Goal: Information Seeking & Learning: Find specific fact

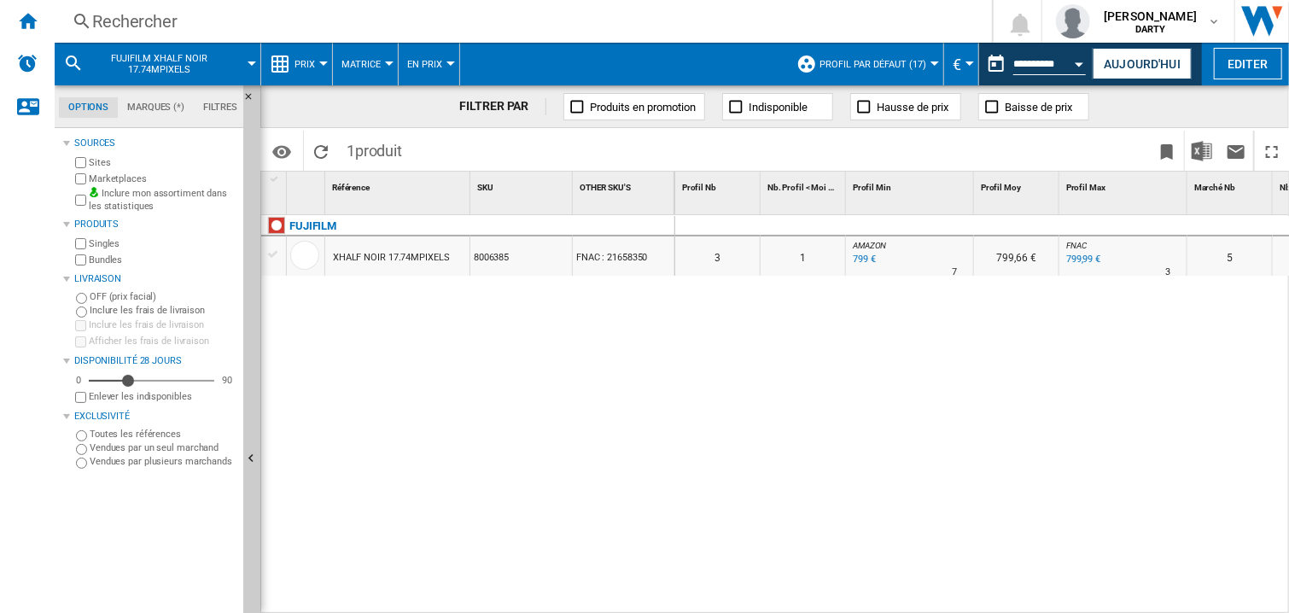
click at [152, 19] on div "Rechercher" at bounding box center [519, 21] width 855 height 24
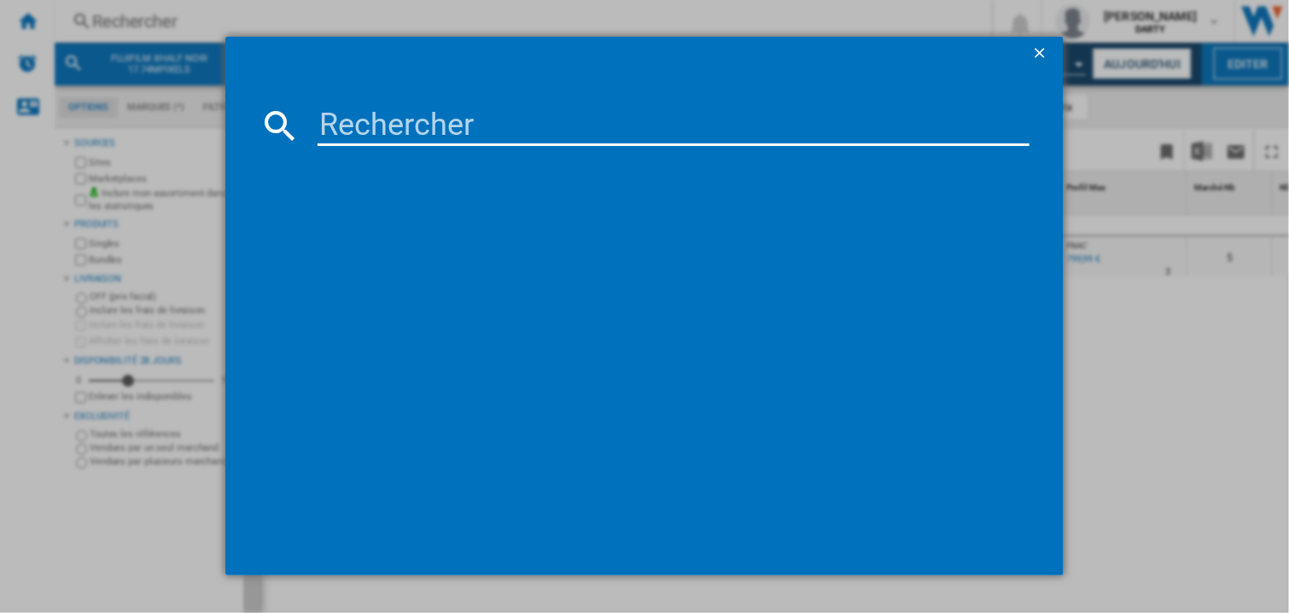
scroll to position [0, 669]
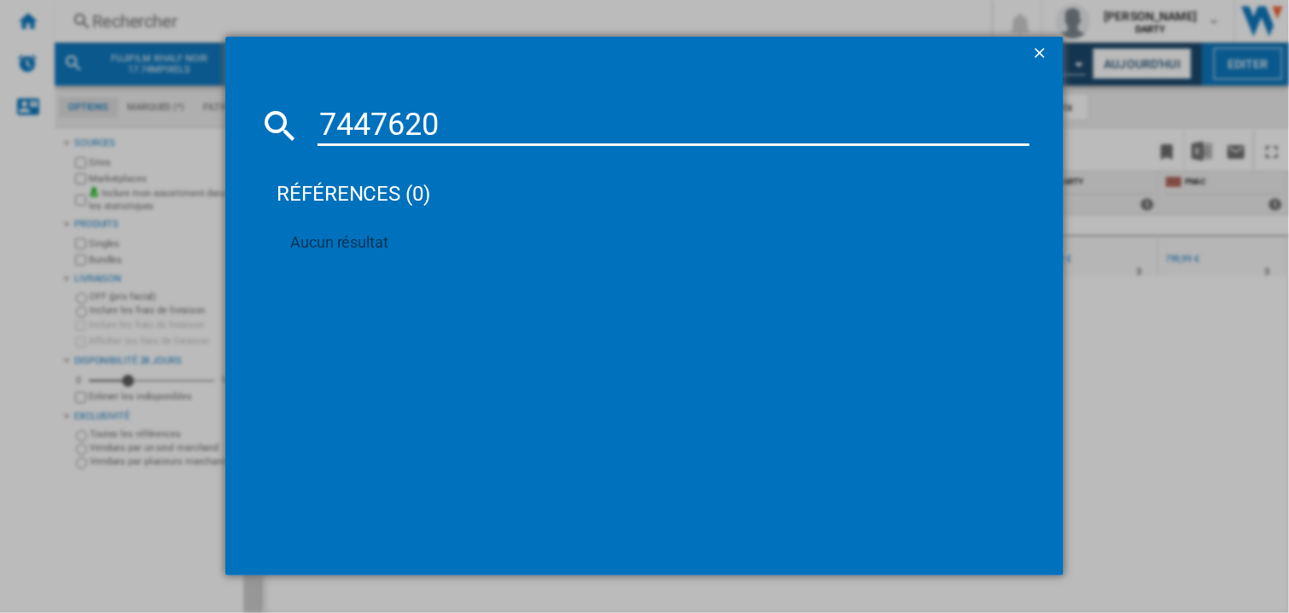
click at [428, 122] on input "7447620" at bounding box center [673, 125] width 712 height 41
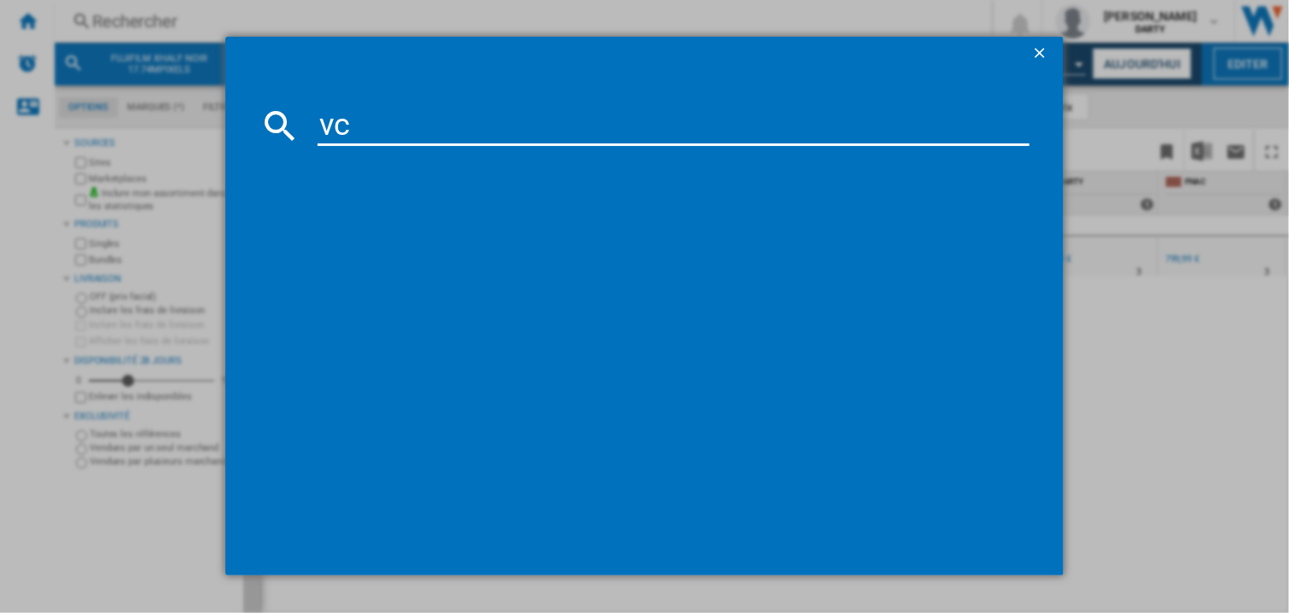
type input "v"
paste input "7083696"
type input "7083696"
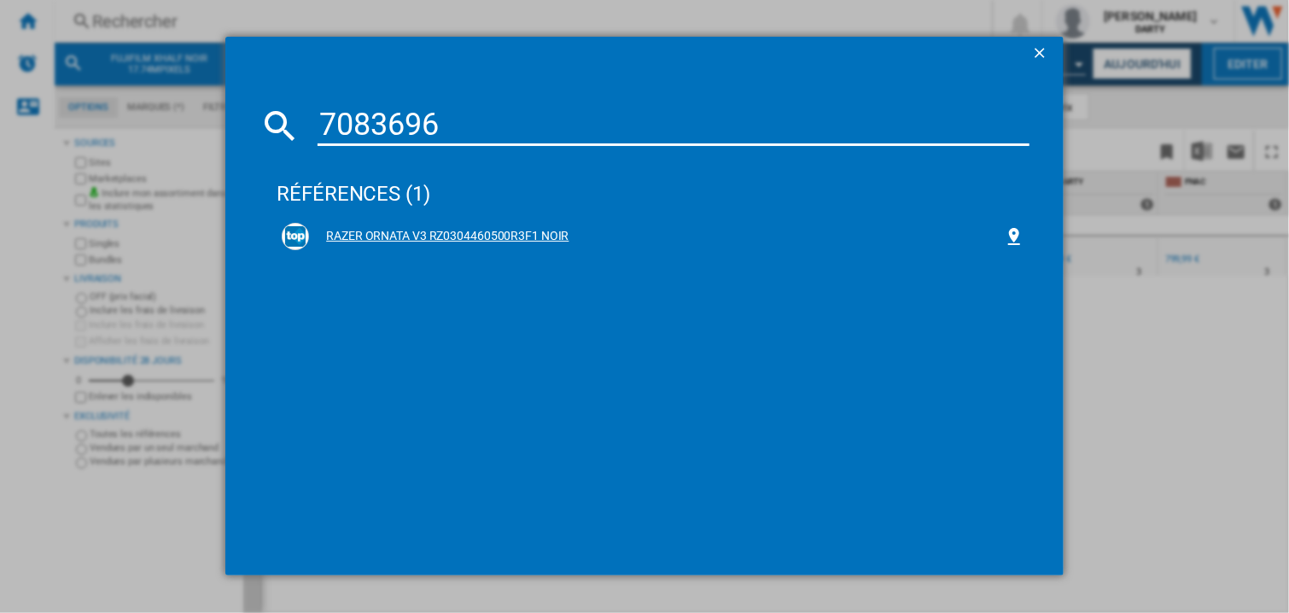
click at [417, 233] on div "RAZER ORNATA V3 RZ0304460500R3F1 NOIR" at bounding box center [656, 236] width 695 height 17
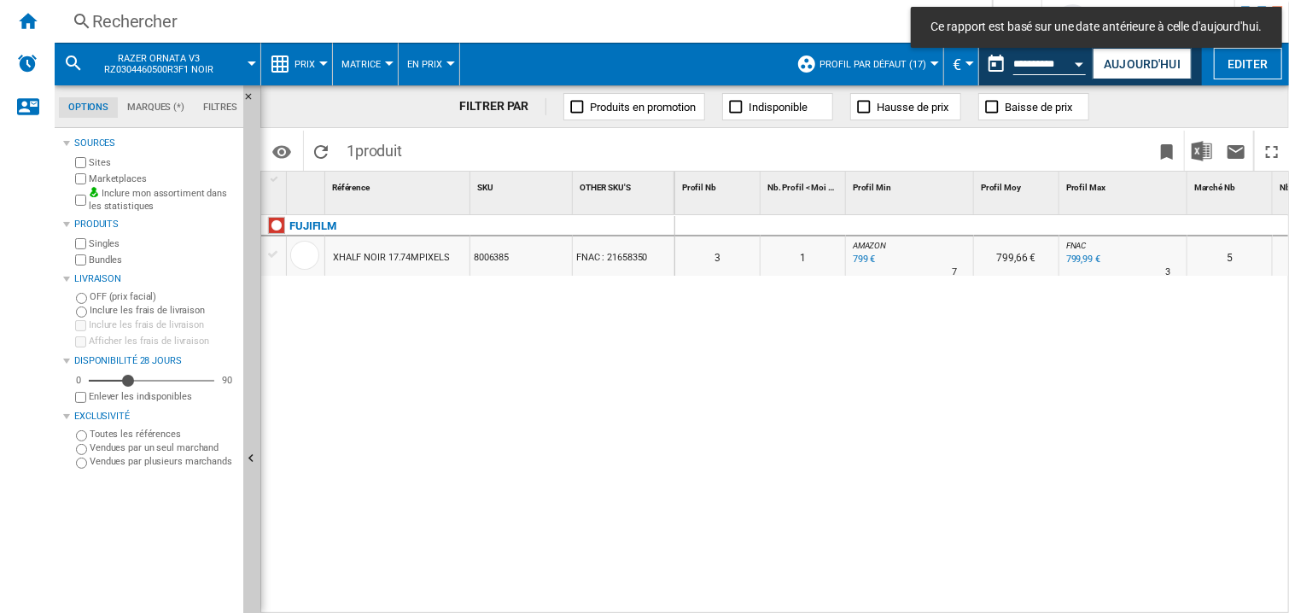
click at [1073, 63] on button "Open calendar" at bounding box center [1079, 61] width 31 height 31
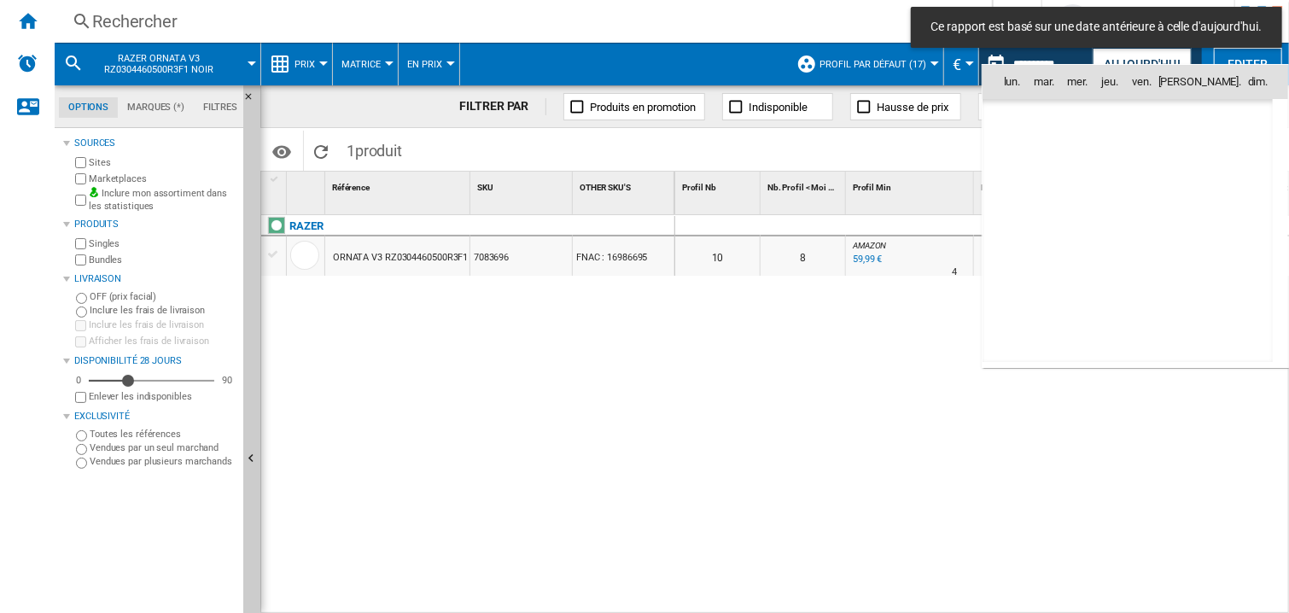
scroll to position [8140, 0]
click at [1012, 151] on span "4" at bounding box center [1015, 157] width 34 height 34
type input "**********"
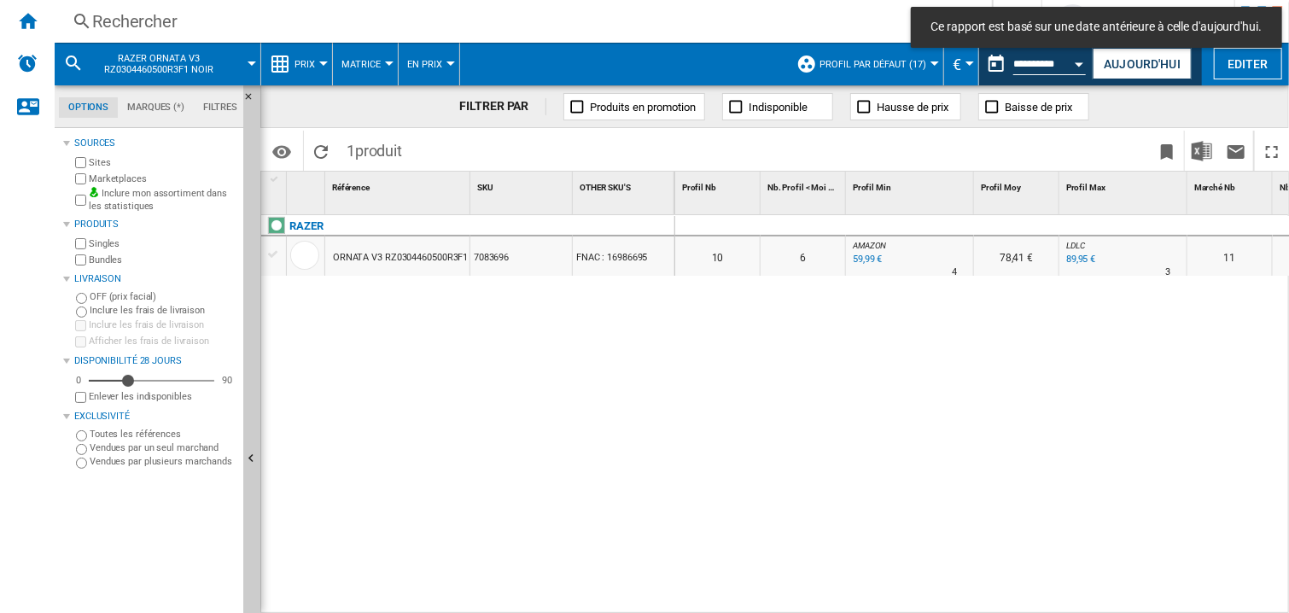
click at [1008, 224] on div at bounding box center [1016, 226] width 85 height 20
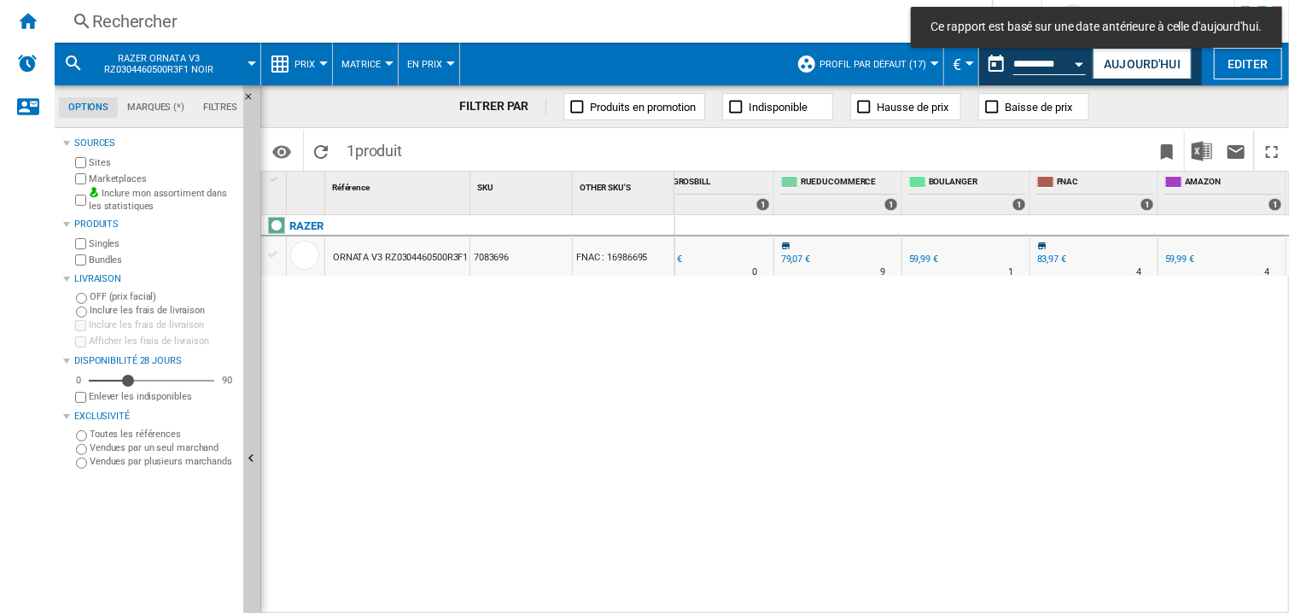
click at [963, 375] on div "0 0 0 0 10 6 AMAZON : -29.6 % 59,99 € % N/A 4 AMAZON : 78,41 € LDLC : +5.5 % 89…" at bounding box center [982, 414] width 614 height 399
click at [938, 420] on div "0 0 0 0 10 6 AMAZON : -29.6 % 59,99 € % N/A 4 AMAZON : 78,41 € LDLC : +5.5 % 89…" at bounding box center [982, 414] width 614 height 399
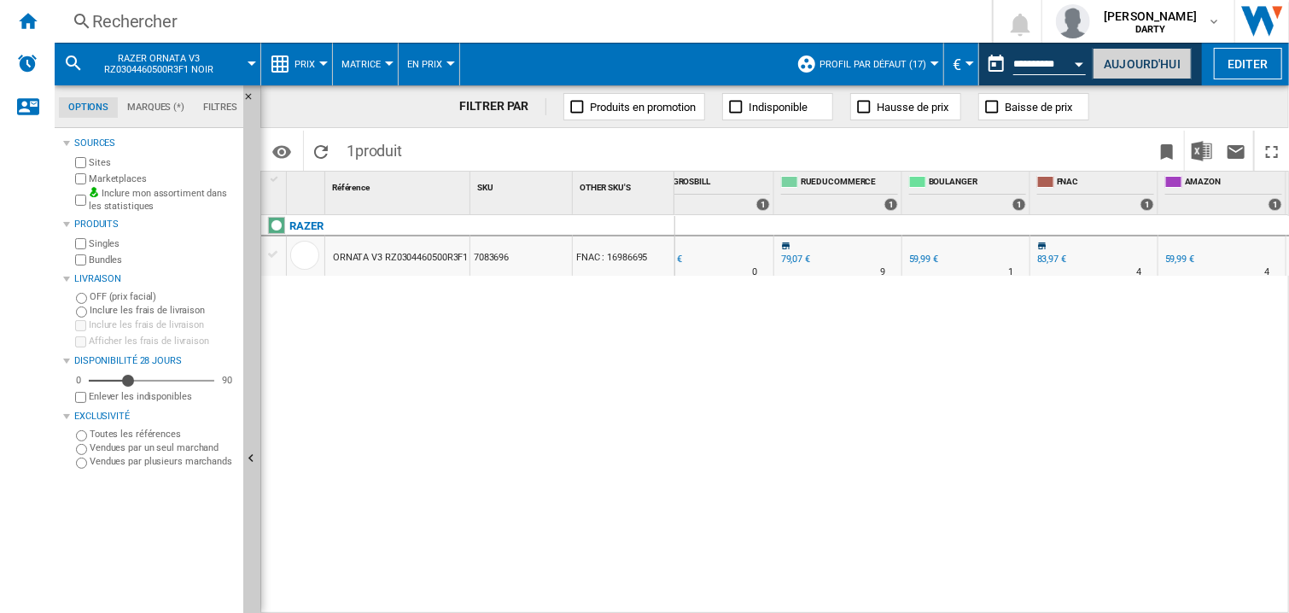
click at [1124, 60] on button "Aujourd'hui" at bounding box center [1141, 64] width 99 height 32
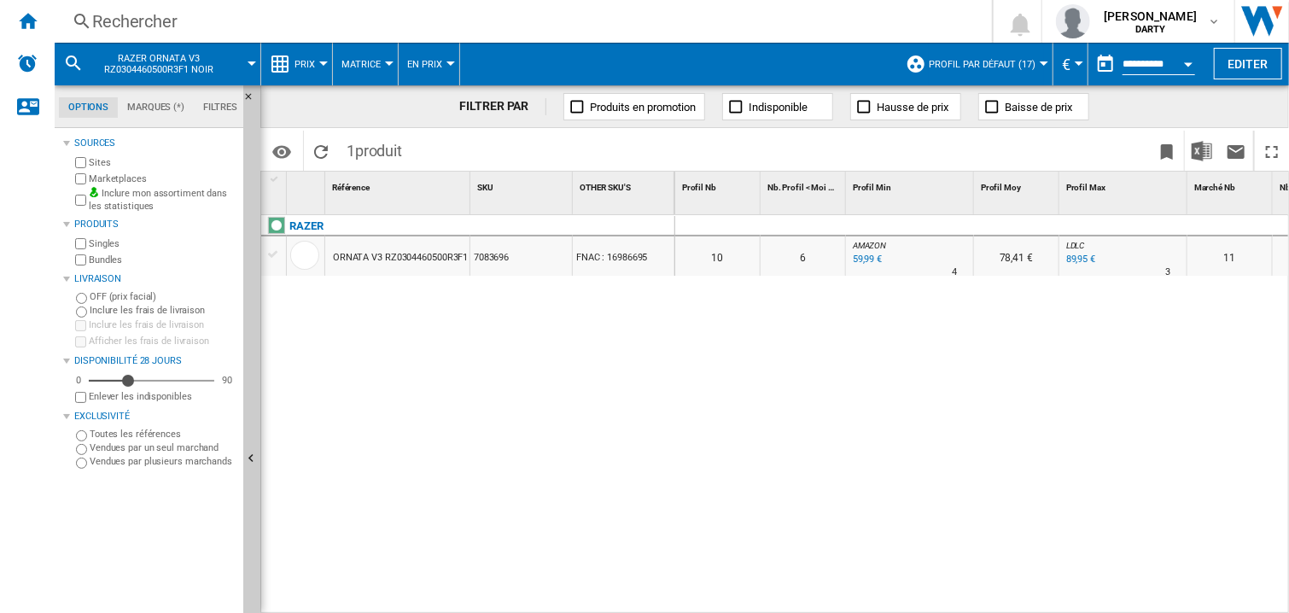
click at [1193, 59] on button "Open calendar" at bounding box center [1188, 61] width 31 height 31
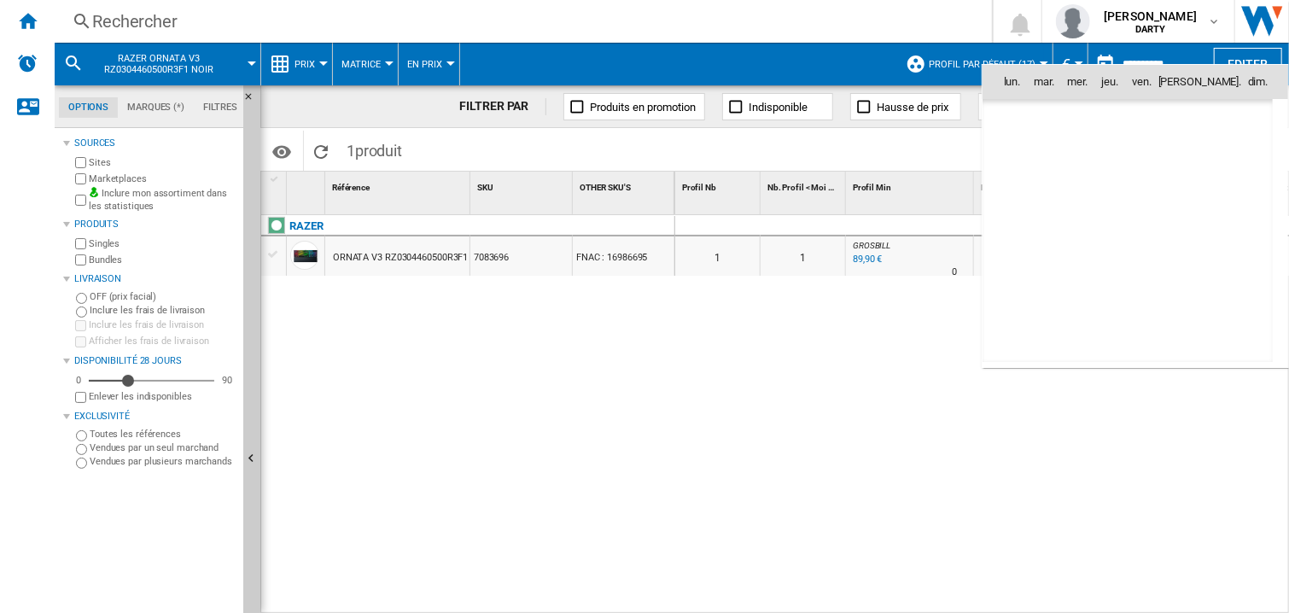
scroll to position [8140, 0]
click at [1237, 154] on span "10" at bounding box center [1240, 157] width 34 height 34
type input "**********"
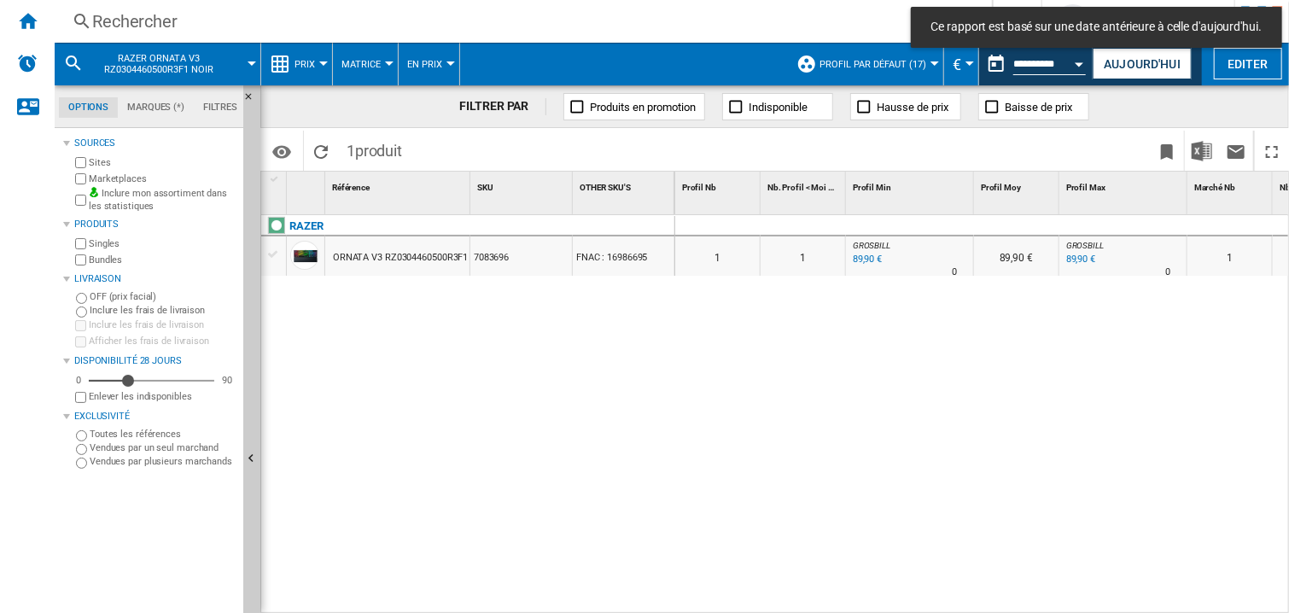
click at [142, 25] on div "Rechercher" at bounding box center [519, 21] width 855 height 24
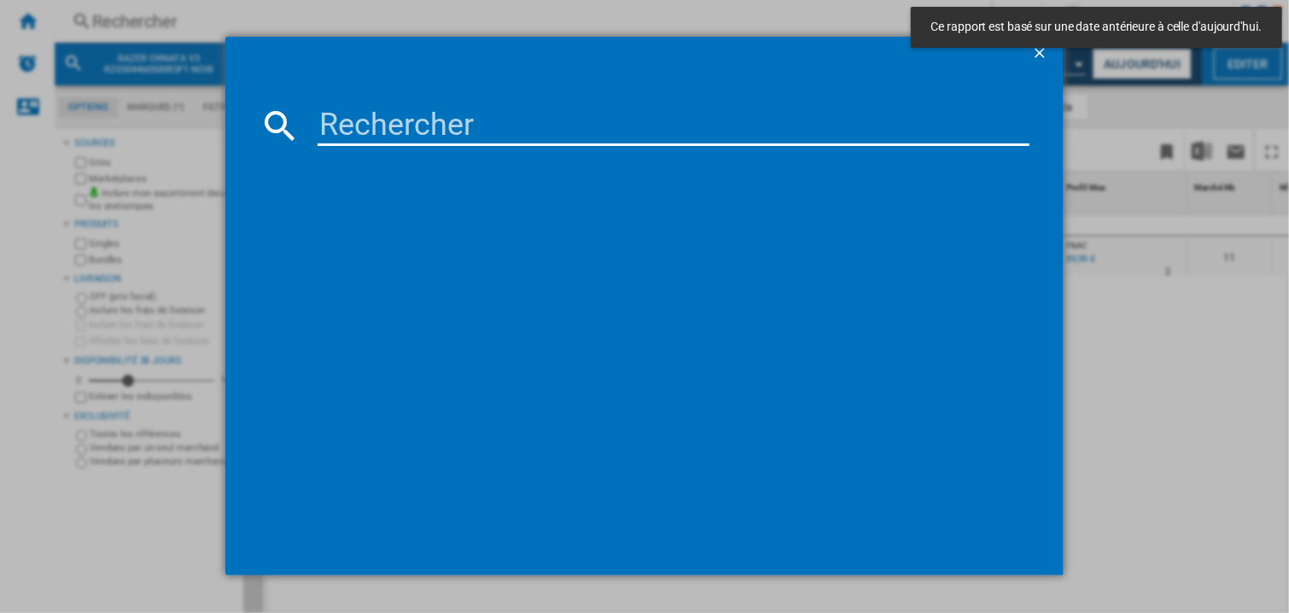
click at [341, 131] on input at bounding box center [673, 125] width 712 height 41
type input "7632282"
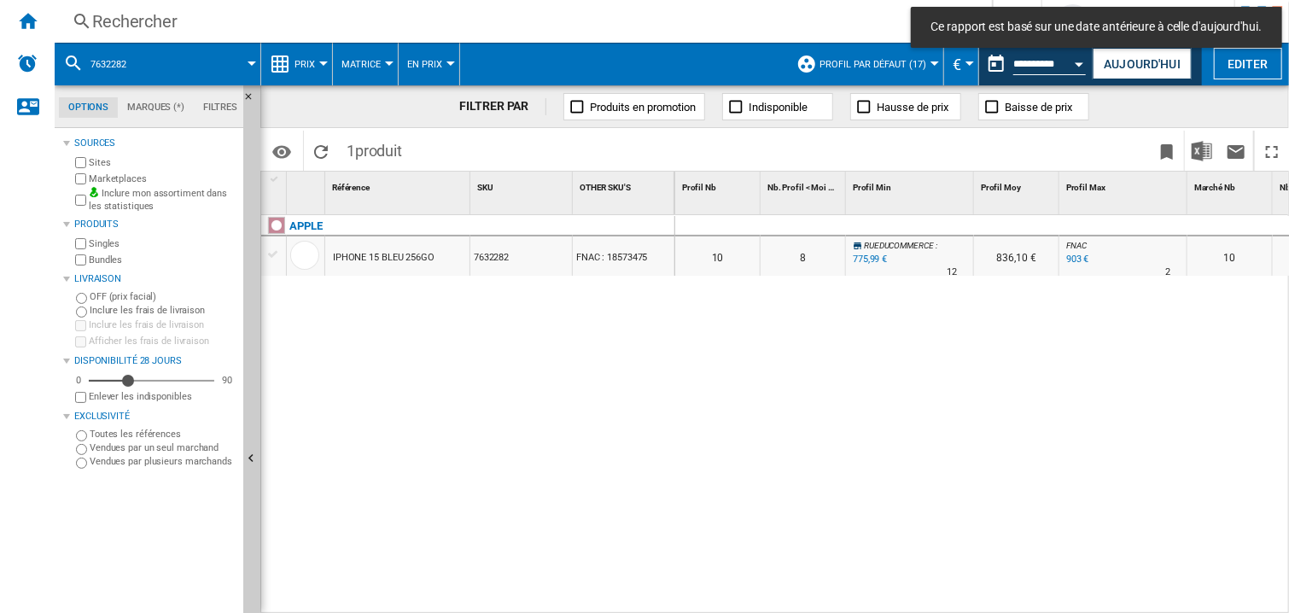
click at [956, 356] on div "0 0 0 0 10 8 RUEDUCOMMERCE : -14.1 % 775,99 € % N/A 12 RUEDUCOMMERCE : 836,10 €…" at bounding box center [982, 414] width 614 height 399
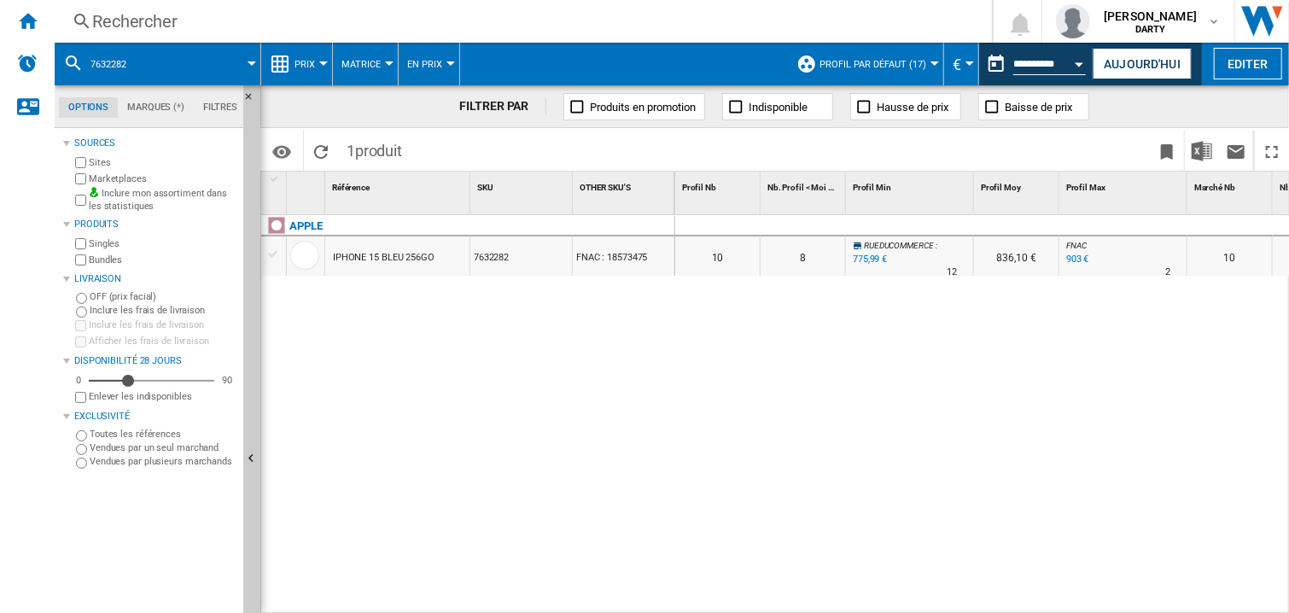
click at [938, 426] on div "0 0 0 0 10 8 RUEDUCOMMERCE : -14.1 % 775,99 € % N/A 12 RUEDUCOMMERCE : 836,10 €…" at bounding box center [982, 414] width 614 height 399
click at [1075, 213] on div "Profil Max 1" at bounding box center [1123, 193] width 128 height 43
click at [1068, 221] on div at bounding box center [1123, 226] width 128 height 20
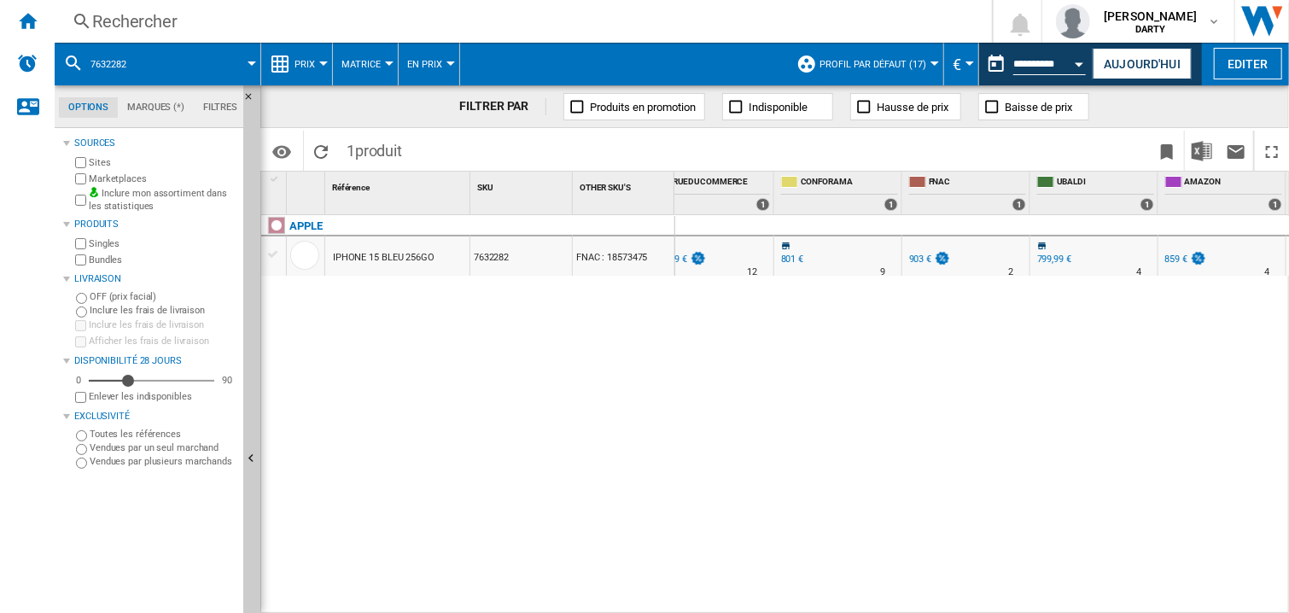
scroll to position [0, 1437]
click at [1171, 381] on div "0 0 0 0 10 8 RUEDUCOMMERCE : -14.1 % 775,99 € % N/A 12 RUEDUCOMMERCE : 836,10 €…" at bounding box center [982, 414] width 614 height 399
click at [162, 34] on div "Rechercher Rechercher 0 [PERSON_NAME][GEOGRAPHIC_DATA] FNAC [GEOGRAPHIC_DATA]" at bounding box center [672, 21] width 1234 height 43
click at [131, 26] on div "Rechercher" at bounding box center [519, 21] width 855 height 24
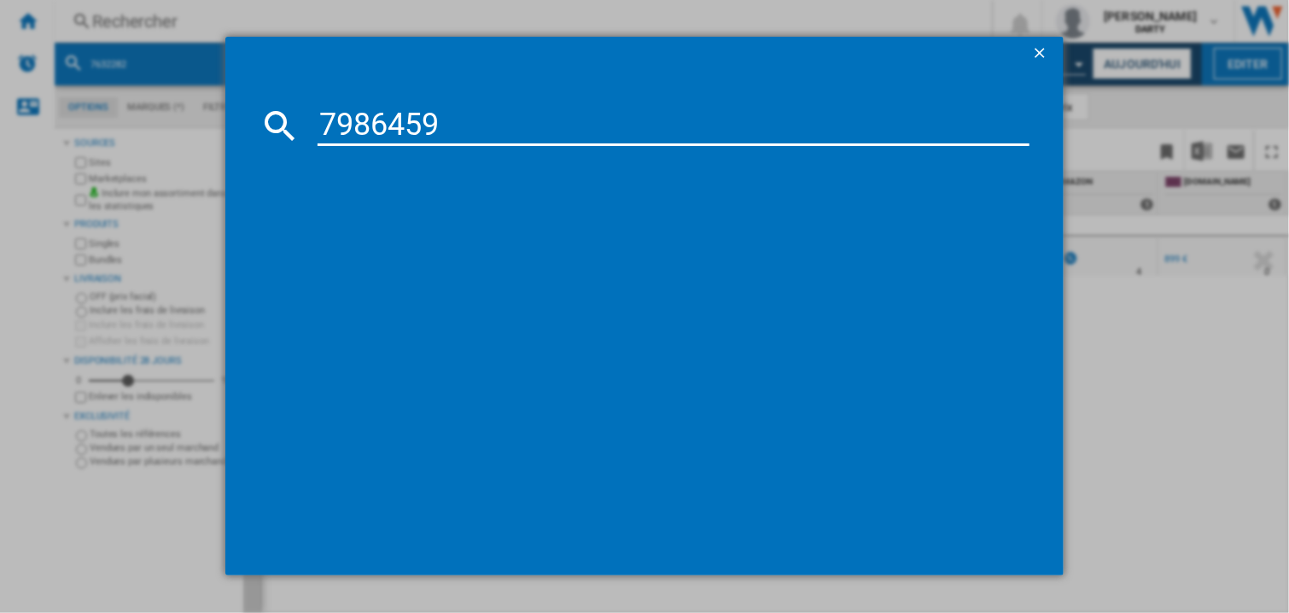
type input "7986459"
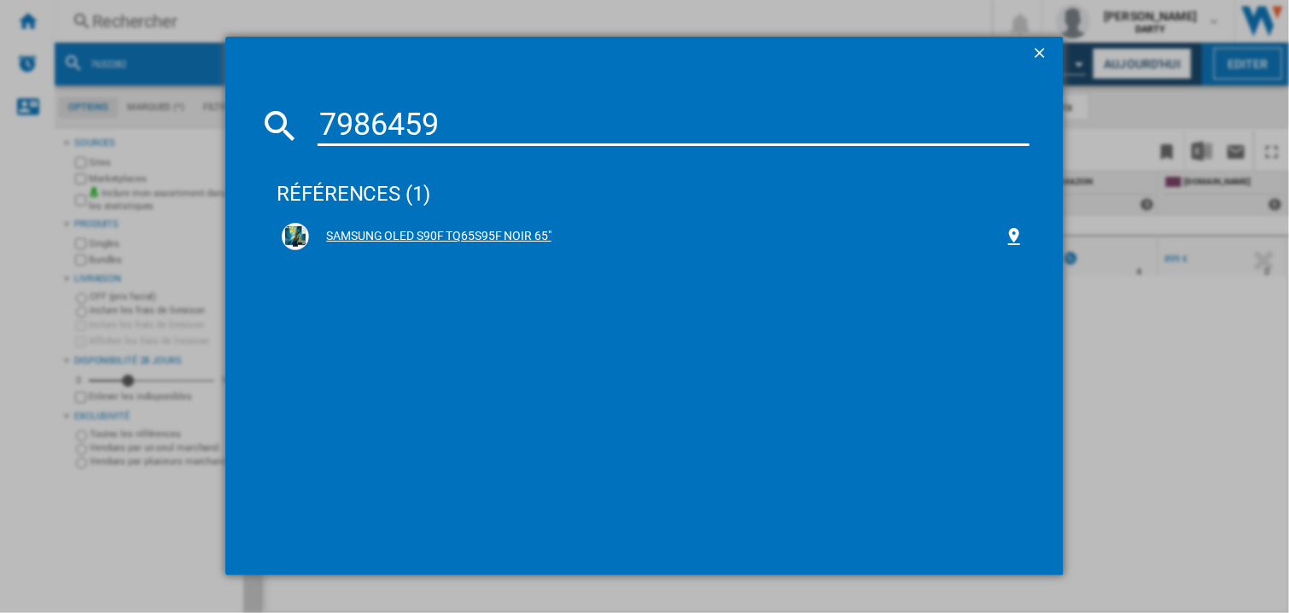
click at [417, 232] on div "SAMSUNG OLED S90F TQ65S95F NOIR 65"" at bounding box center [656, 236] width 695 height 17
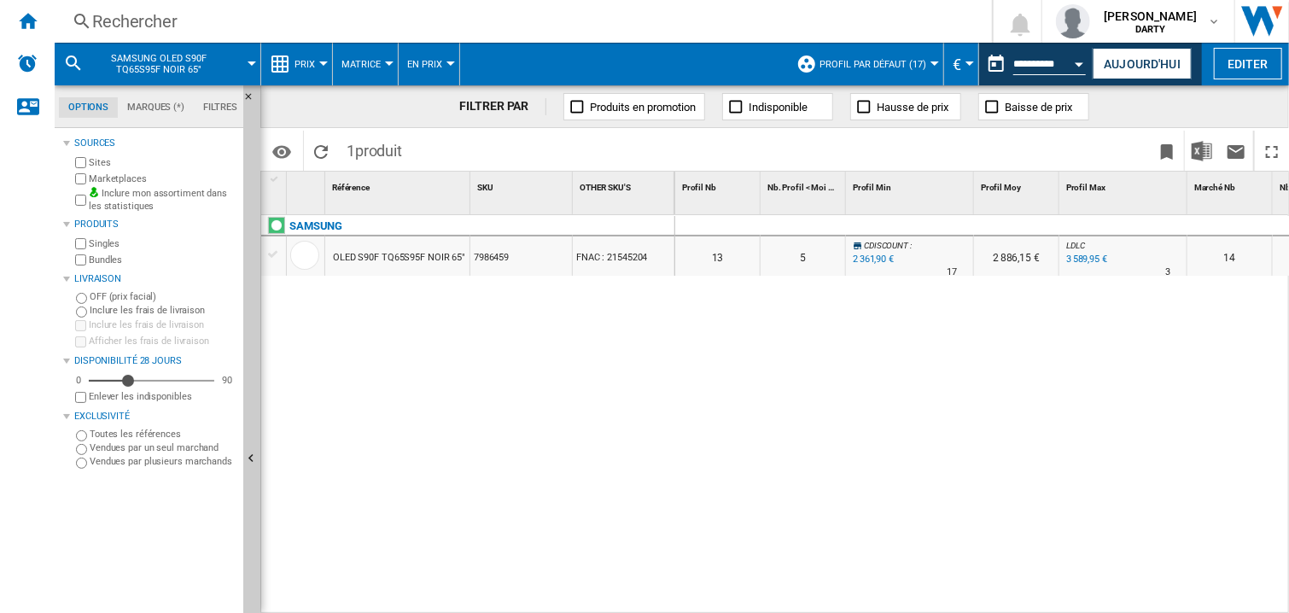
click at [576, 426] on div "SAMSUNG OLED S90F TQ65S95F NOIR 65" 7986459 FNAC : 21545204" at bounding box center [468, 410] width 414 height 391
click at [795, 216] on div "0" at bounding box center [802, 226] width 85 height 20
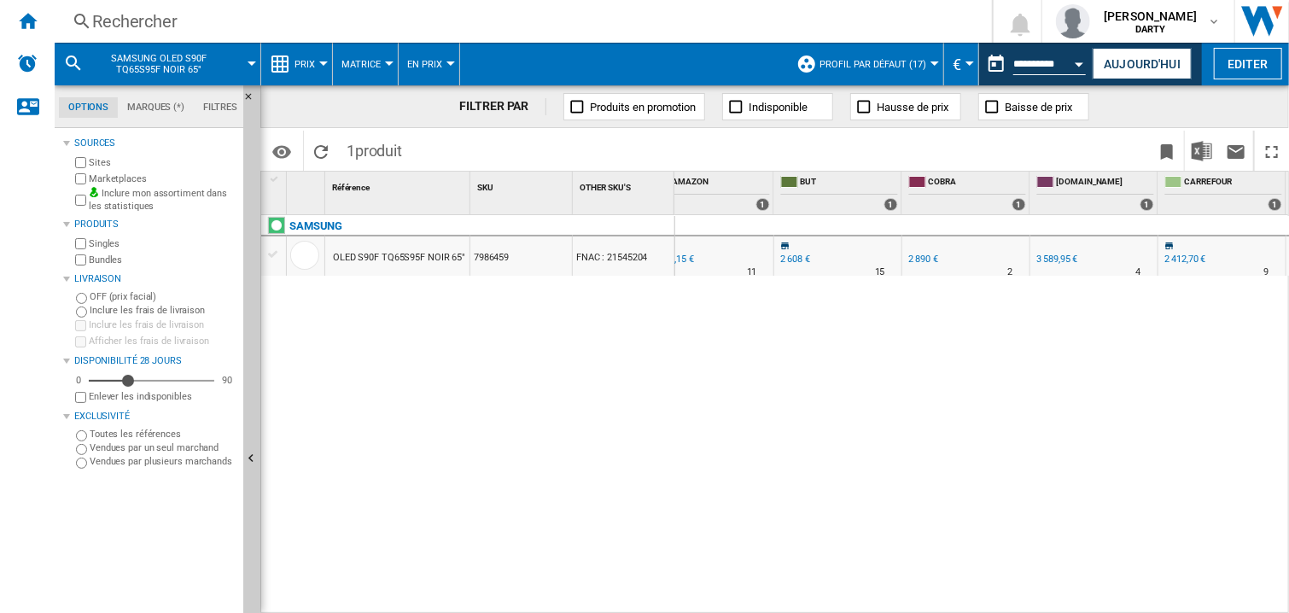
scroll to position [0, 1411]
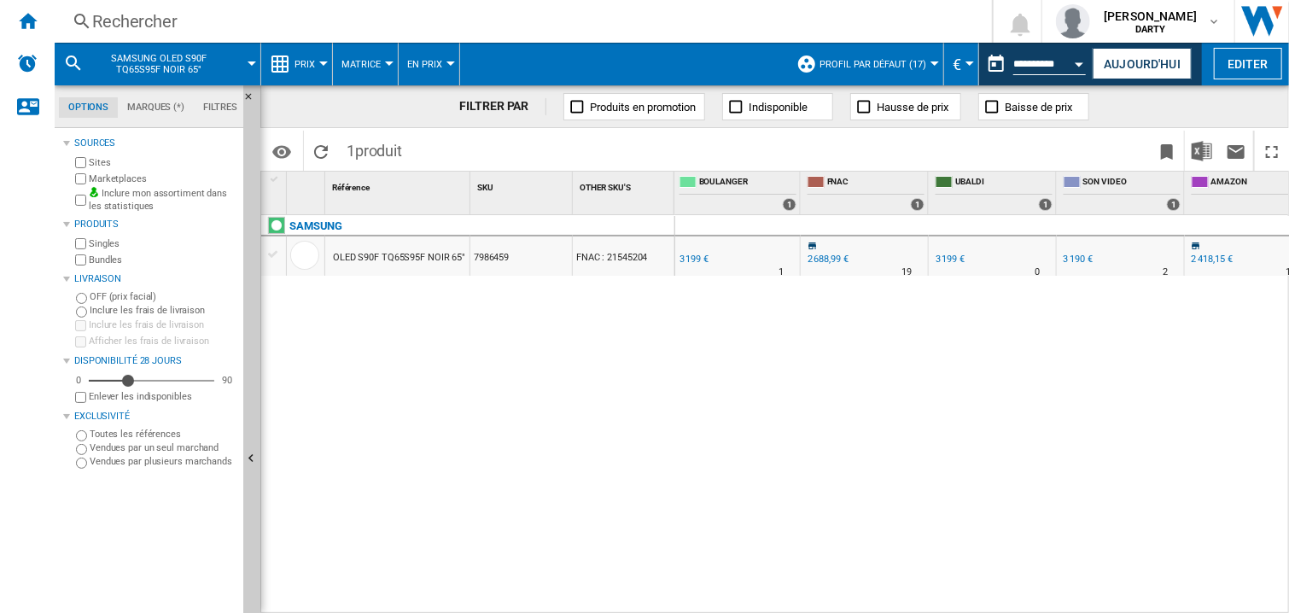
click at [1134, 344] on div "0 0 0 0 13 5 CDISCOUNT : -12.2 % 2 361,90 € % N/A 17 CDISCOUNT : 2 886,15 € LDL…" at bounding box center [982, 414] width 614 height 399
click at [95, 25] on div "Rechercher" at bounding box center [519, 21] width 855 height 24
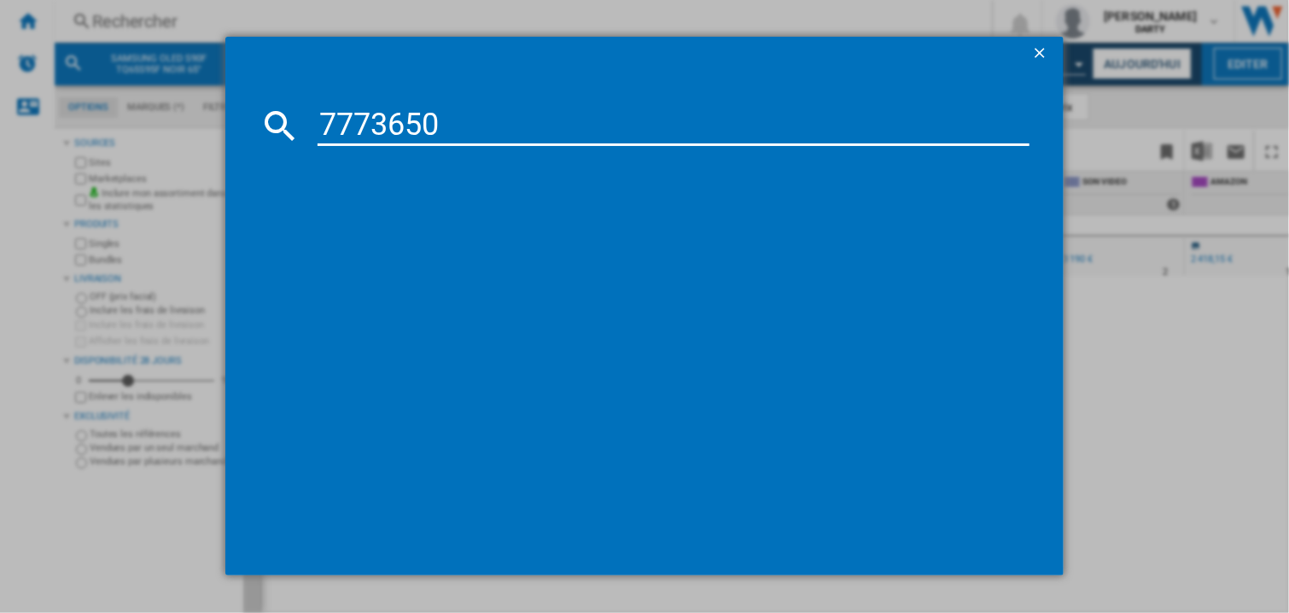
type input "7773650"
click at [409, 234] on div "TCL 65C89B NOIR 65"" at bounding box center [656, 236] width 695 height 17
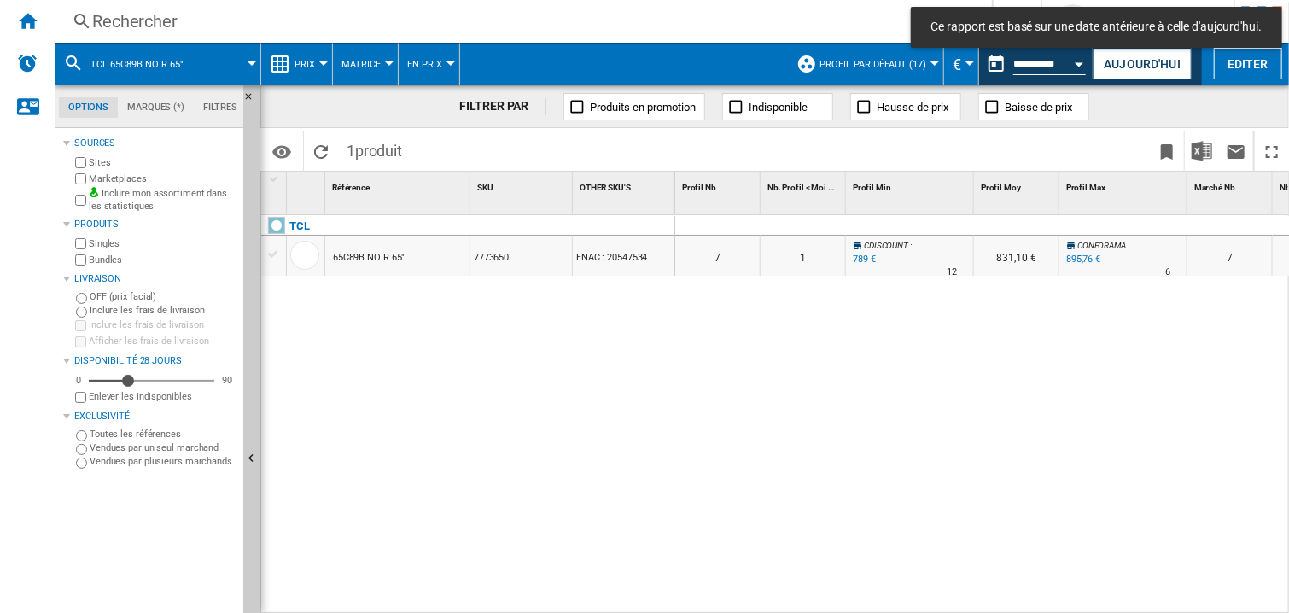
click at [970, 231] on div at bounding box center [910, 226] width 128 height 20
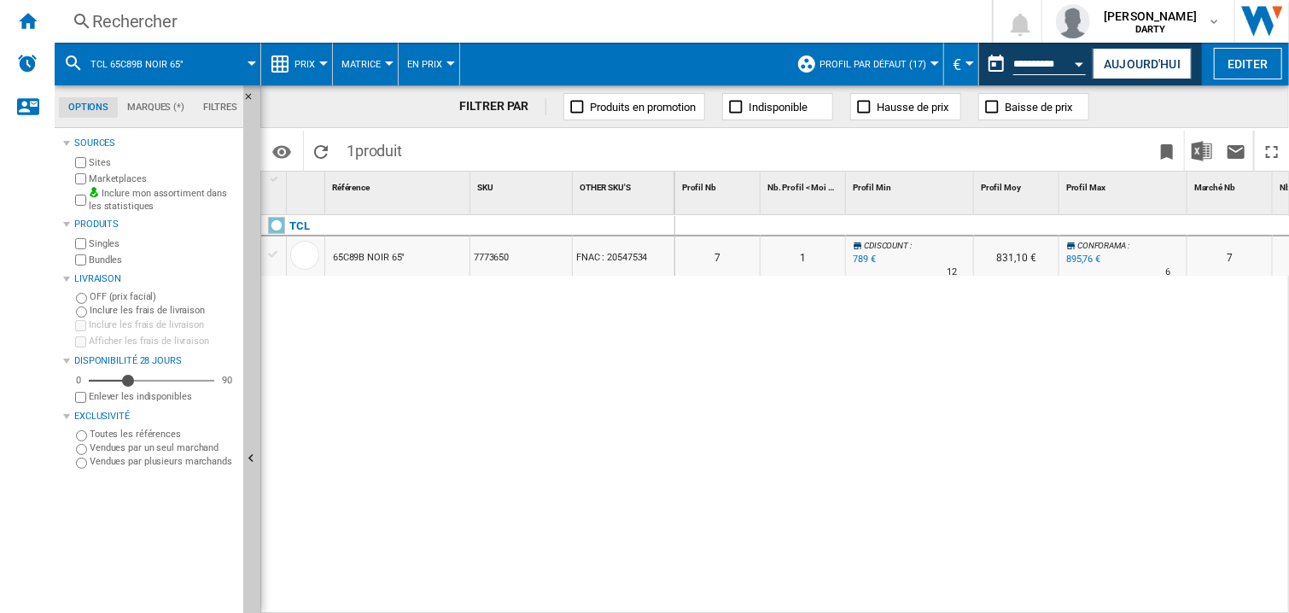
scroll to position [0, 669]
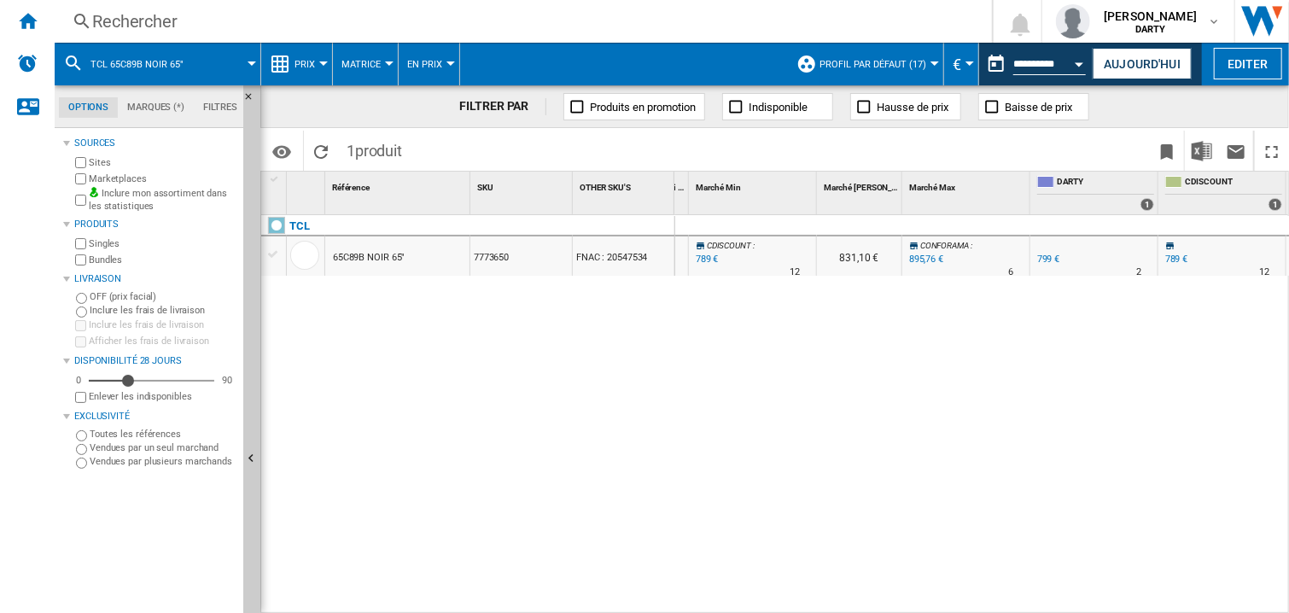
click at [1080, 222] on div at bounding box center [1094, 226] width 128 height 20
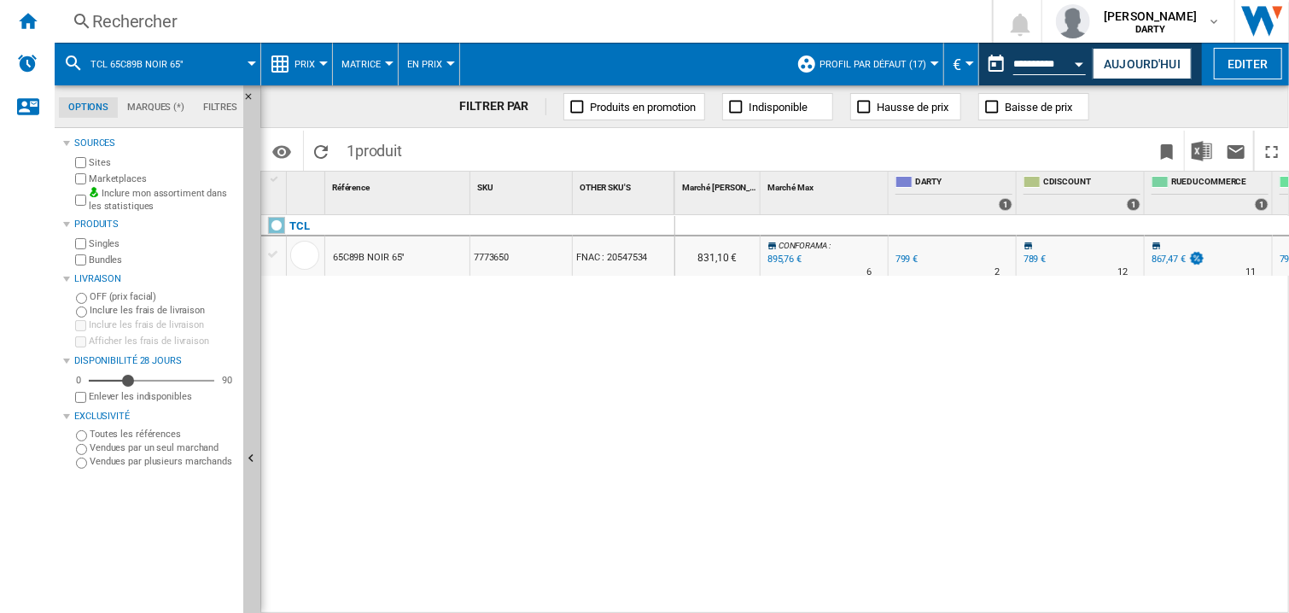
scroll to position [0, 1181]
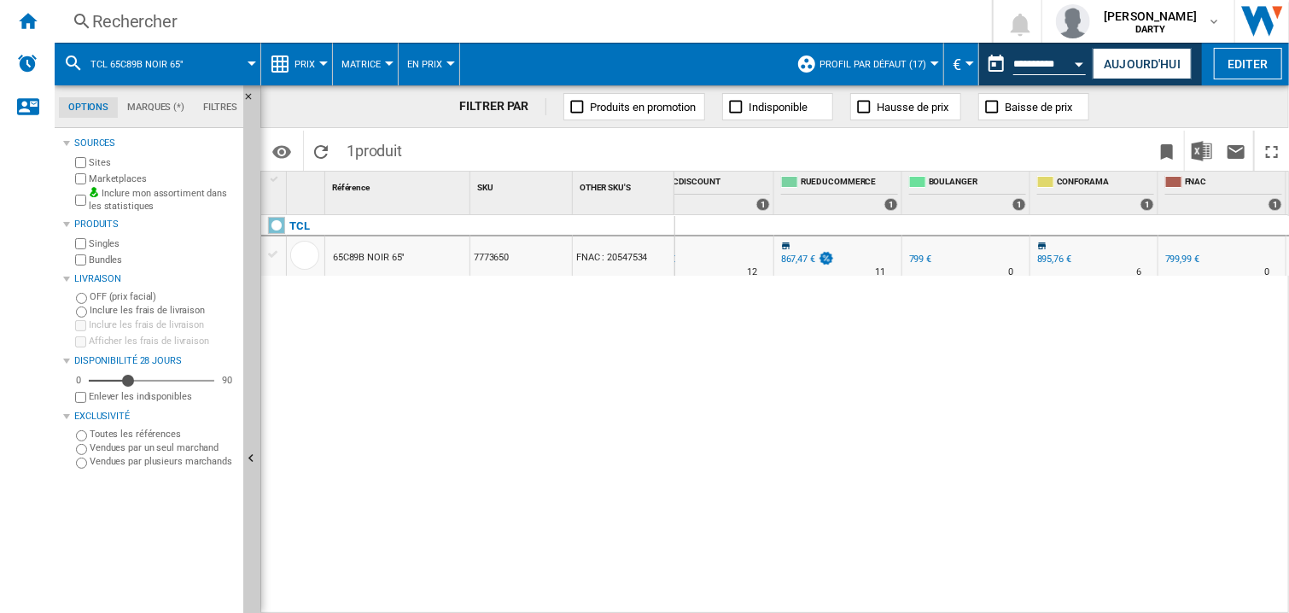
click at [905, 437] on div "0 0 0 0 7 1 CDISCOUNT : -1.3 % 789 € % N/A 12 CDISCOUNT : 831,10 € CONFORAMA : …" at bounding box center [982, 414] width 614 height 399
click at [813, 371] on div "0 0 0 0 7 1 CDISCOUNT : -1.3 % 789 € % N/A 12 CDISCOUNT : 831,10 € CONFORAMA : …" at bounding box center [982, 414] width 614 height 399
click at [1079, 212] on div "CONFORAMA 1" at bounding box center [1095, 193] width 124 height 43
click at [1049, 223] on div at bounding box center [1094, 226] width 128 height 20
click at [1077, 58] on button "Open calendar" at bounding box center [1079, 61] width 31 height 31
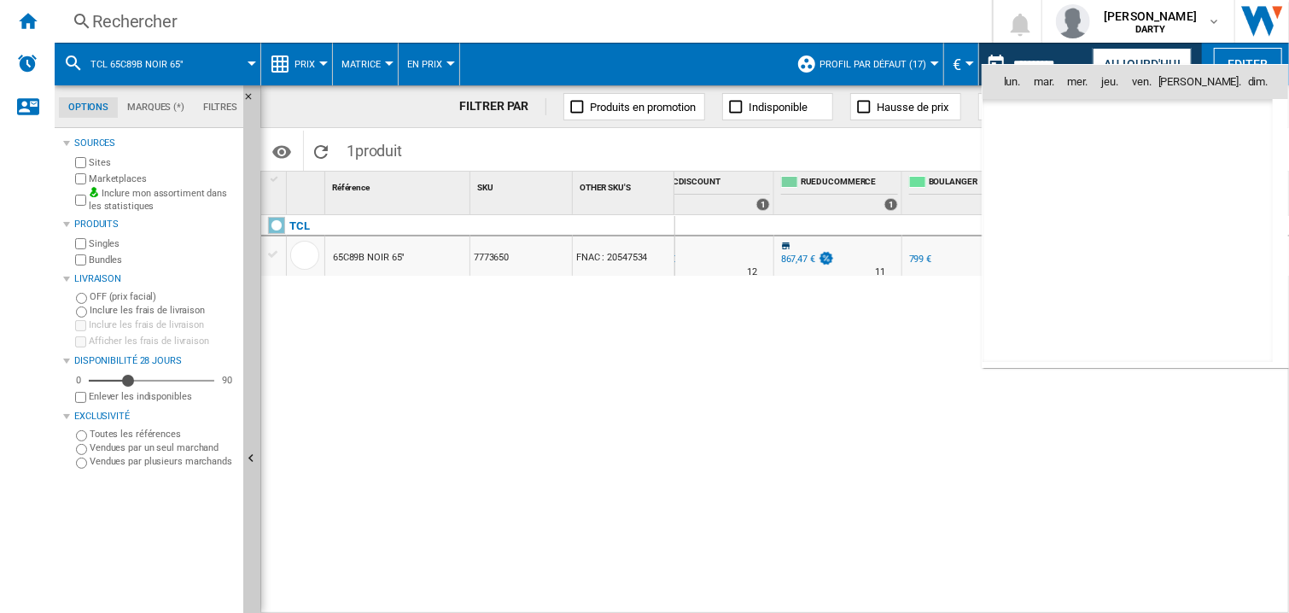
scroll to position [8140, 0]
click at [1117, 162] on span "7" at bounding box center [1127, 157] width 34 height 34
type input "**********"
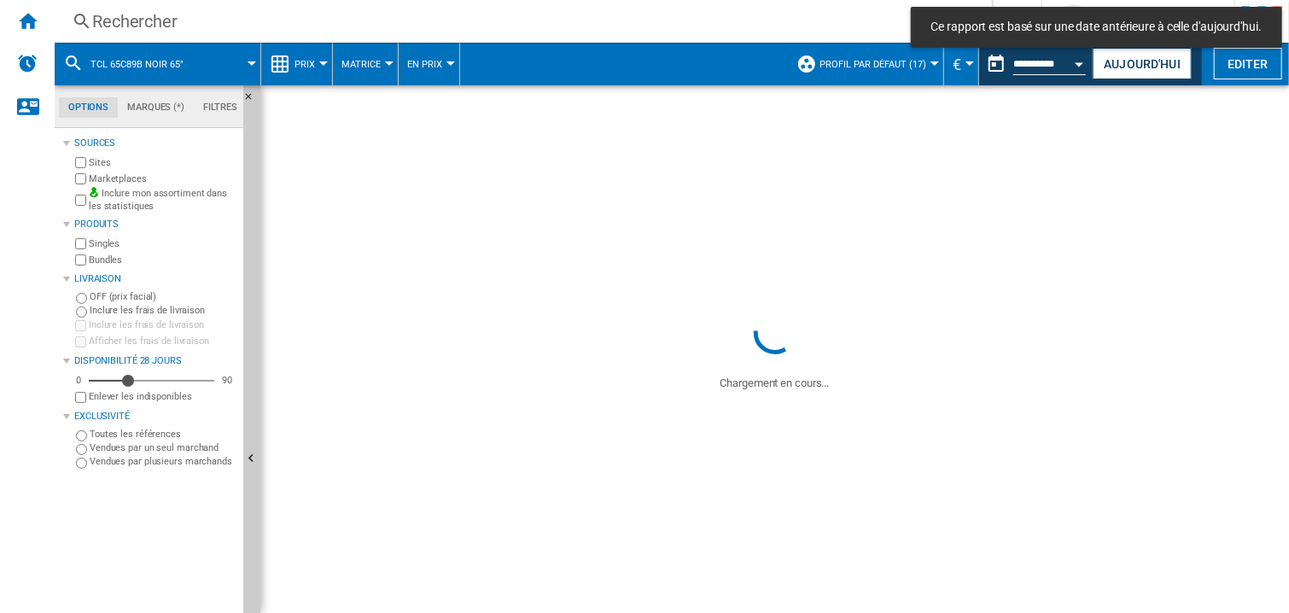
click at [151, 14] on div "Rechercher" at bounding box center [519, 21] width 855 height 24
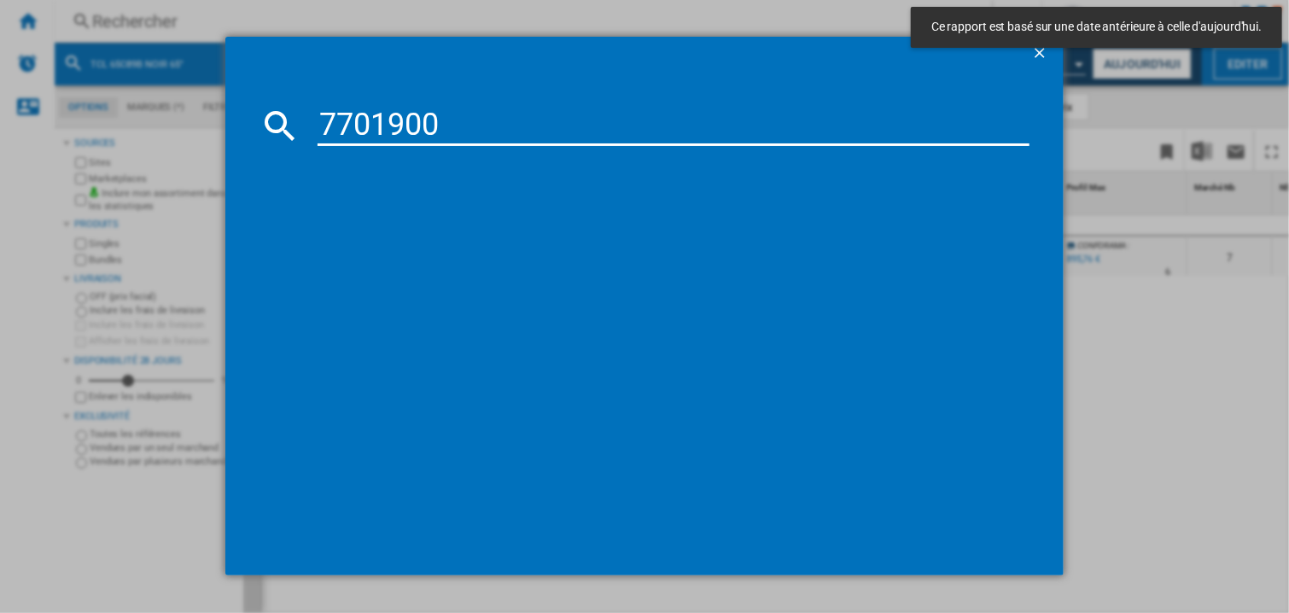
type input "7701900"
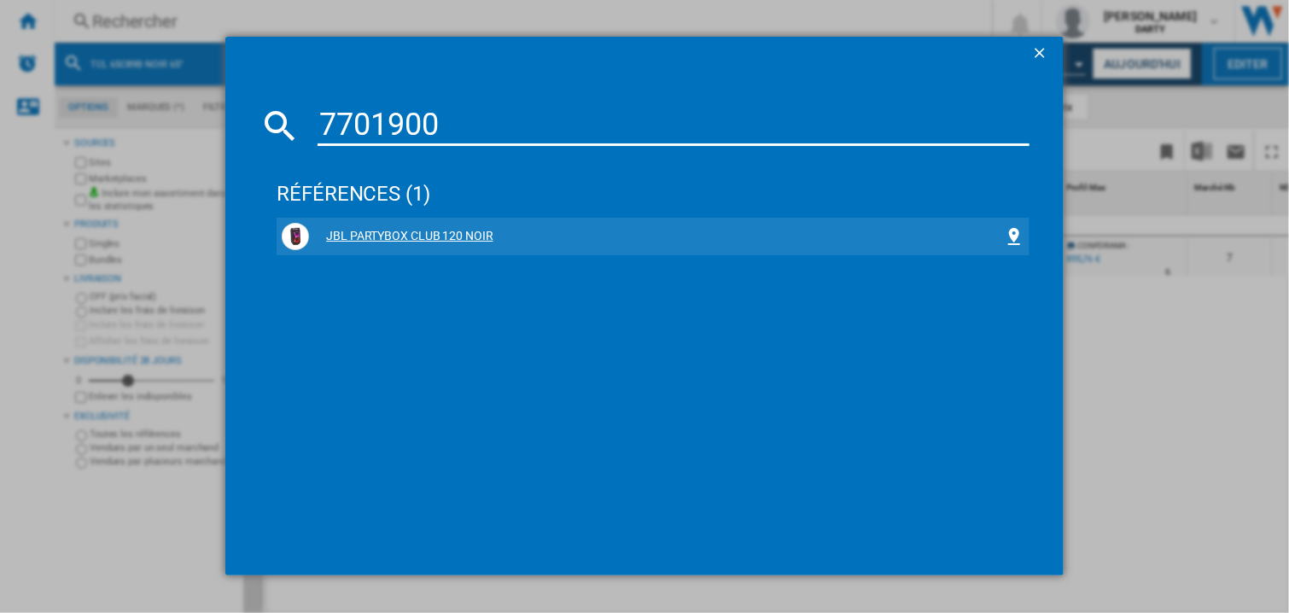
click at [448, 240] on div "JBL PARTYBOX CLUB 120 NOIR" at bounding box center [656, 236] width 695 height 17
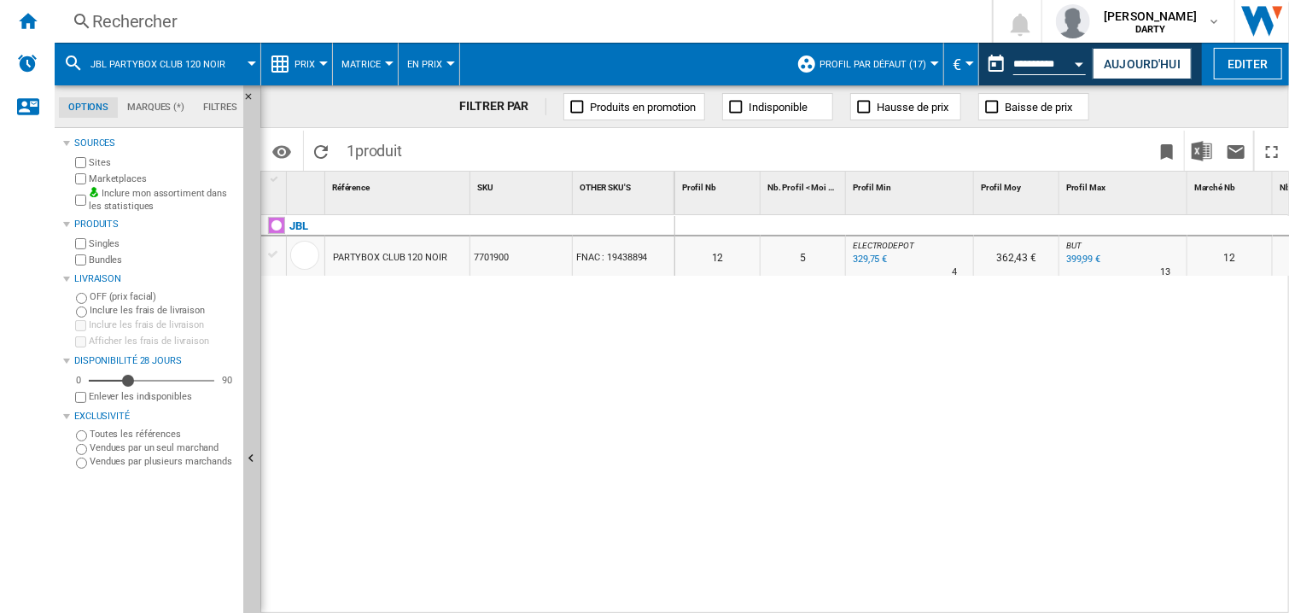
click at [971, 230] on div at bounding box center [910, 226] width 128 height 20
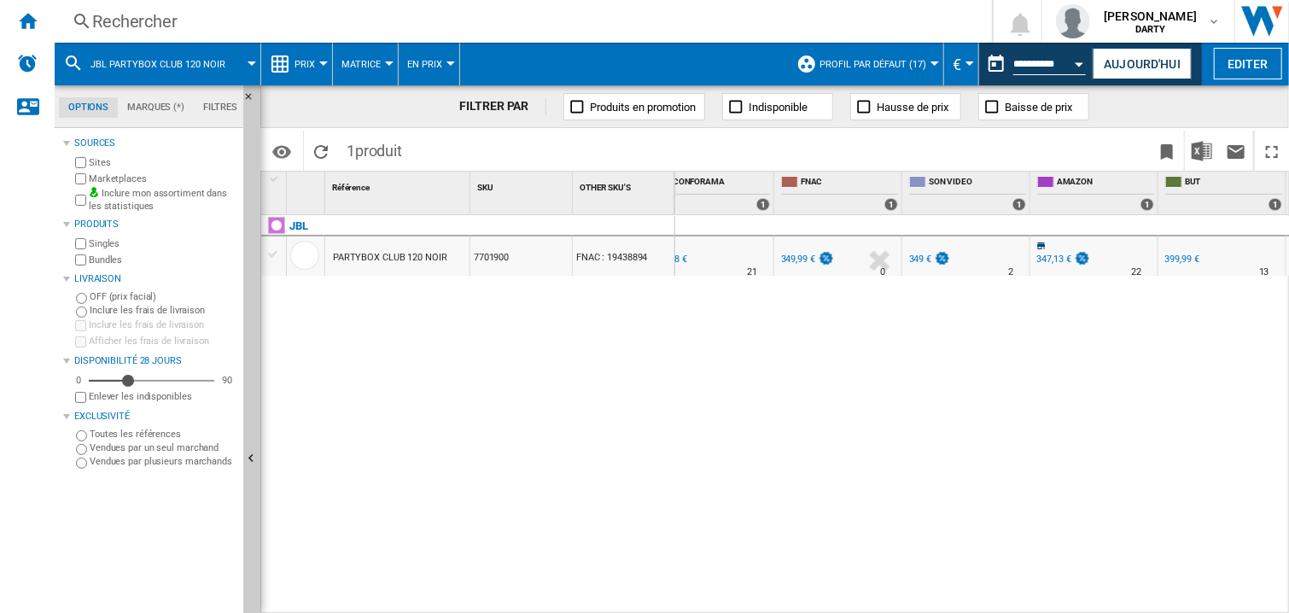
scroll to position [0, 1821]
